Goal: Complete application form

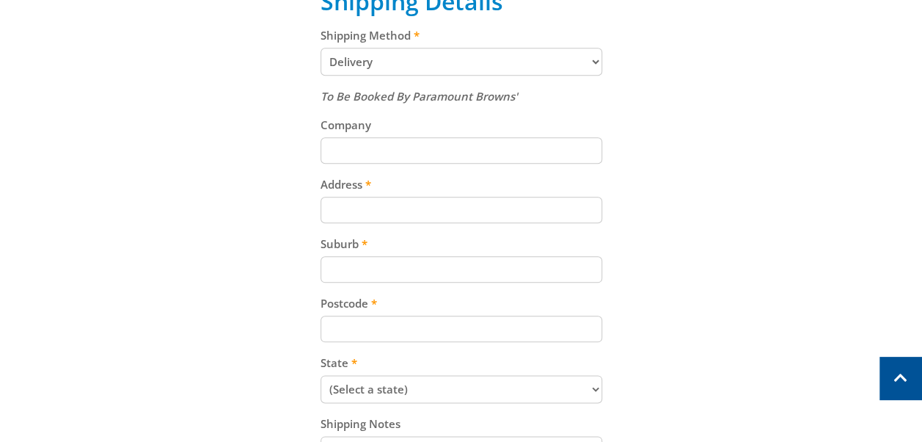
scroll to position [733, 0]
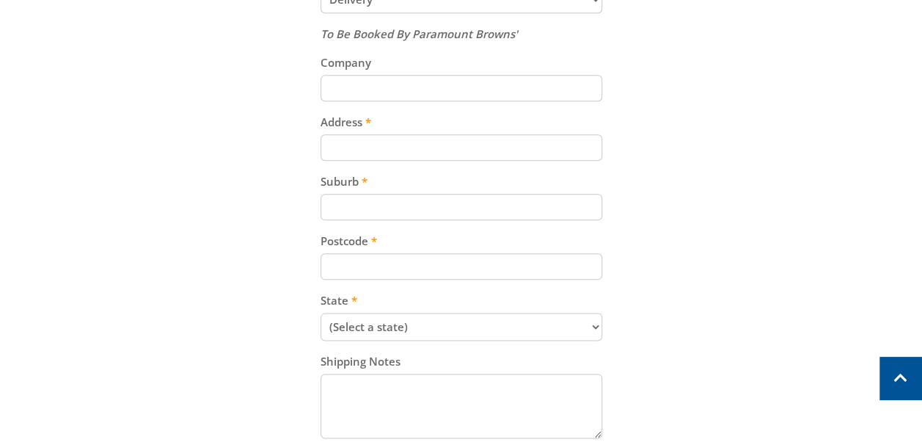
click at [444, 153] on input "Address" at bounding box center [462, 147] width 282 height 26
type input "[STREET_ADDRESS]"
click at [403, 213] on input "Suburb" at bounding box center [462, 207] width 282 height 26
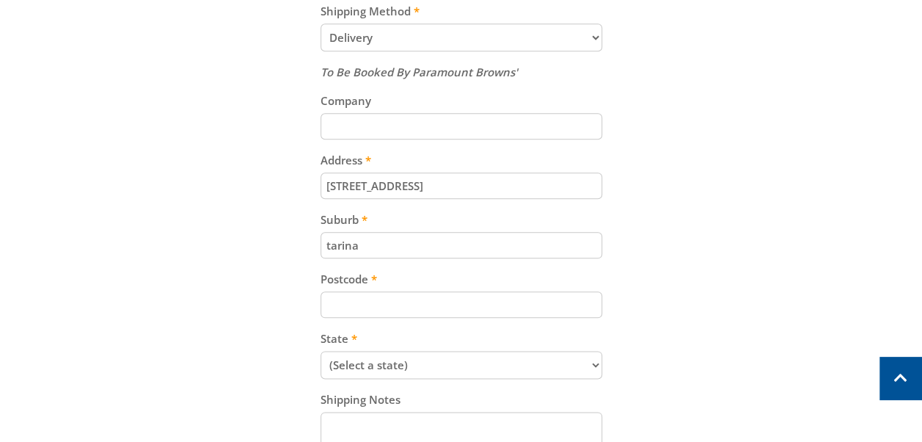
scroll to position [660, 0]
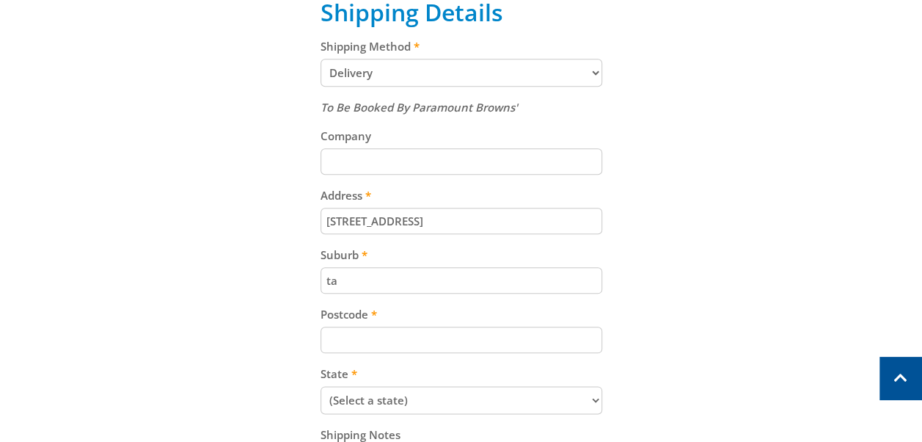
type input "t"
type input "Taringa"
click at [417, 348] on input "Postcode" at bounding box center [462, 339] width 282 height 26
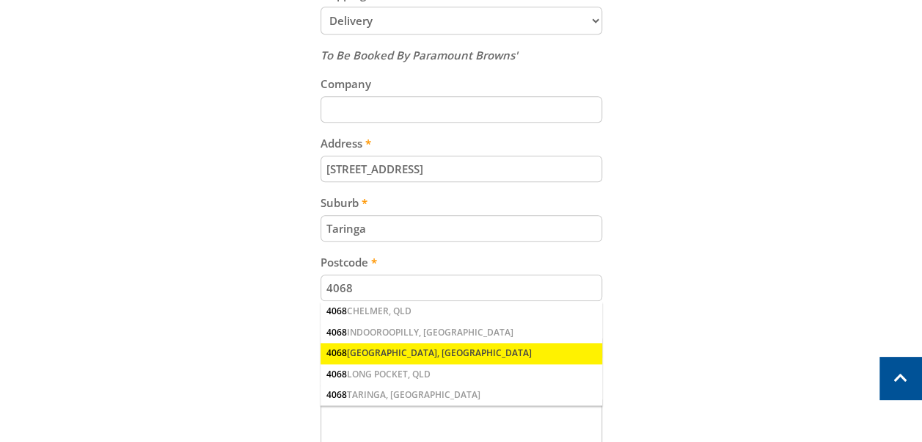
scroll to position [807, 0]
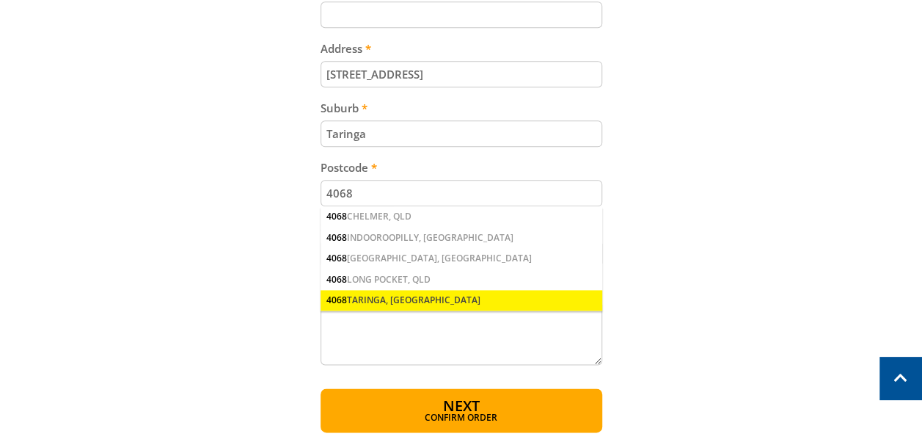
type input "4068"
click at [475, 308] on div "4068 [GEOGRAPHIC_DATA], [GEOGRAPHIC_DATA]" at bounding box center [462, 300] width 282 height 21
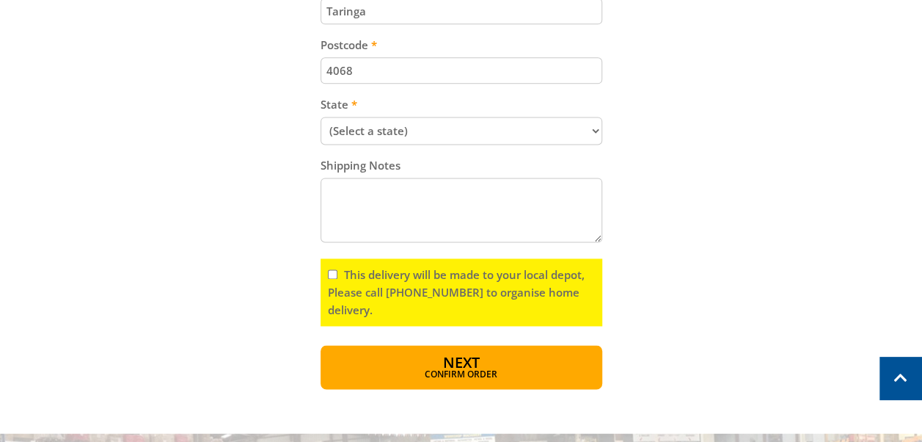
scroll to position [959, 0]
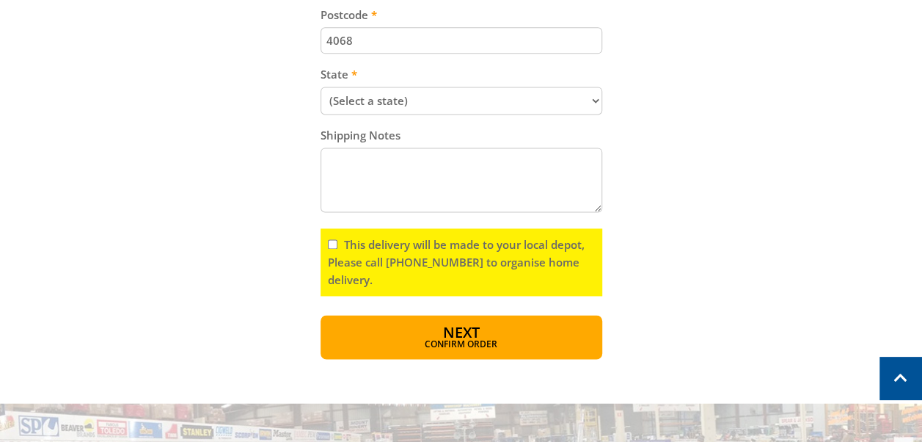
click at [334, 244] on input "This delivery will be made to your local depot, Please call [PHONE_NUMBER] to o…" at bounding box center [333, 244] width 10 height 10
checkbox input "true"
click at [471, 105] on select "(Select a state) [GEOGRAPHIC_DATA] [GEOGRAPHIC_DATA] [GEOGRAPHIC_DATA] [GEOGRAP…" at bounding box center [462, 101] width 282 height 28
select select "QLD"
click at [321, 87] on select "(Select a state) [GEOGRAPHIC_DATA] [GEOGRAPHIC_DATA] [GEOGRAPHIC_DATA] [GEOGRAP…" at bounding box center [462, 101] width 282 height 28
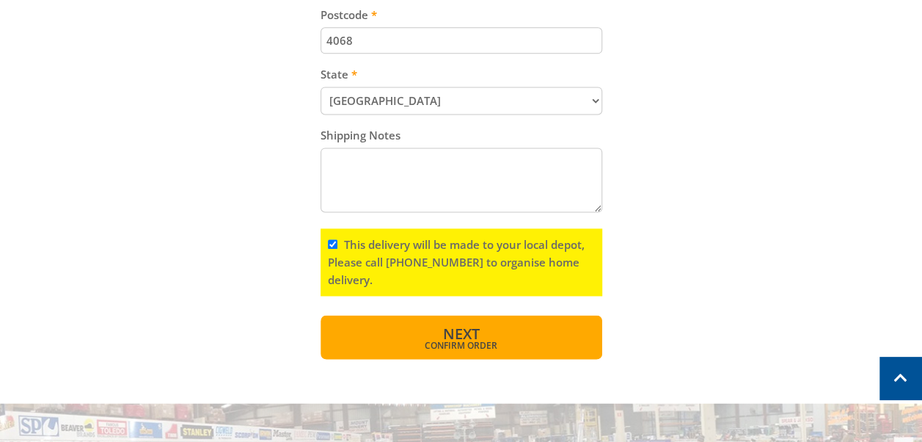
click at [538, 333] on button "Next Confirm order" at bounding box center [462, 337] width 282 height 44
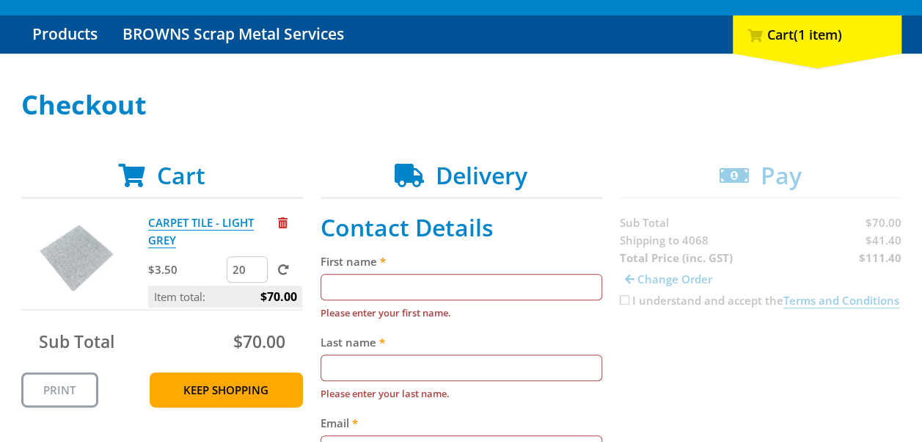
scroll to position [147, 0]
